Goal: Task Accomplishment & Management: Manage account settings

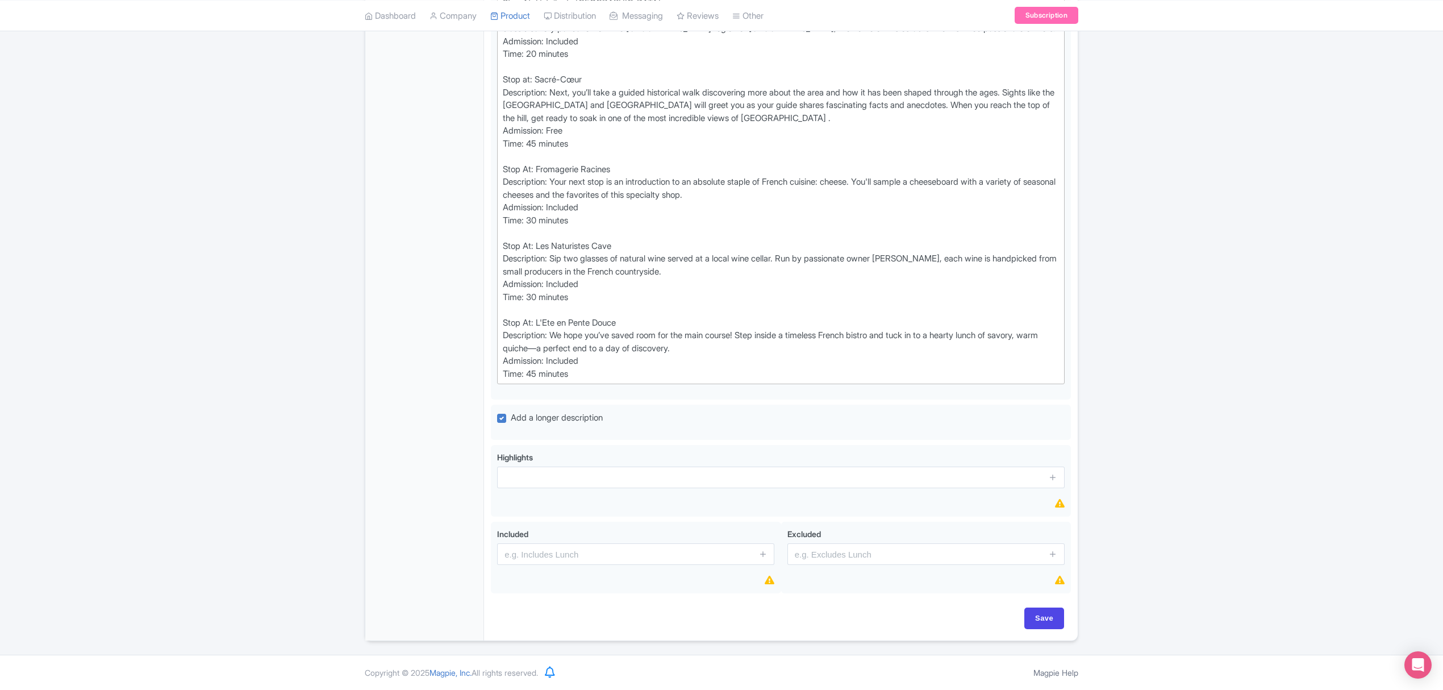
scroll to position [1034, 0]
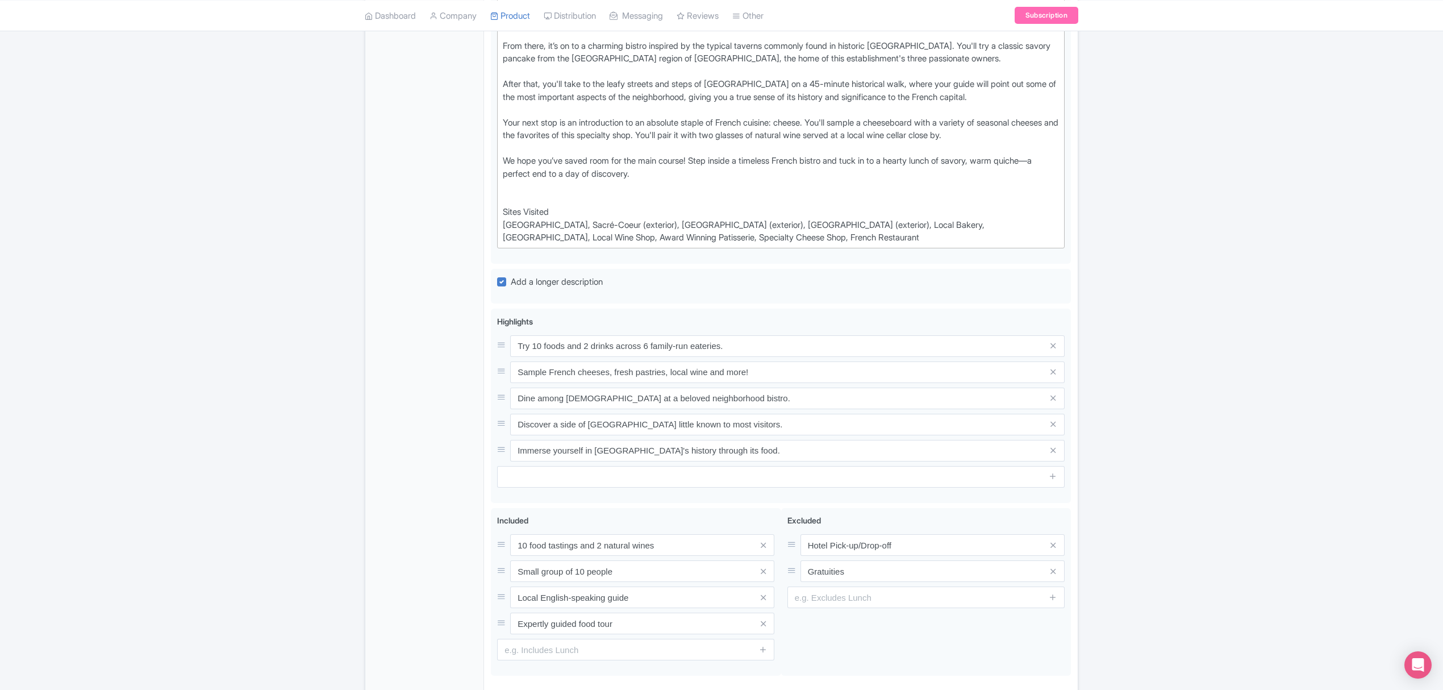
scroll to position [565, 0]
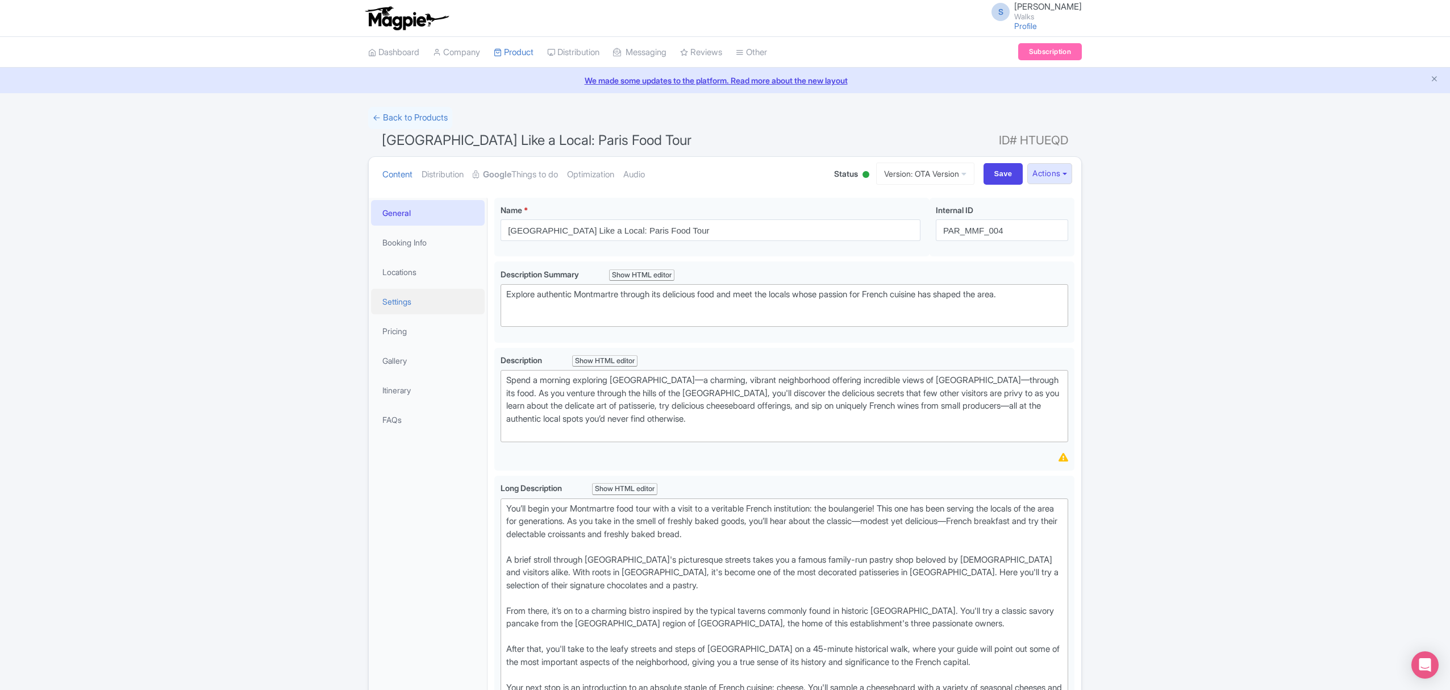
click at [407, 299] on link "Settings" at bounding box center [428, 302] width 114 height 26
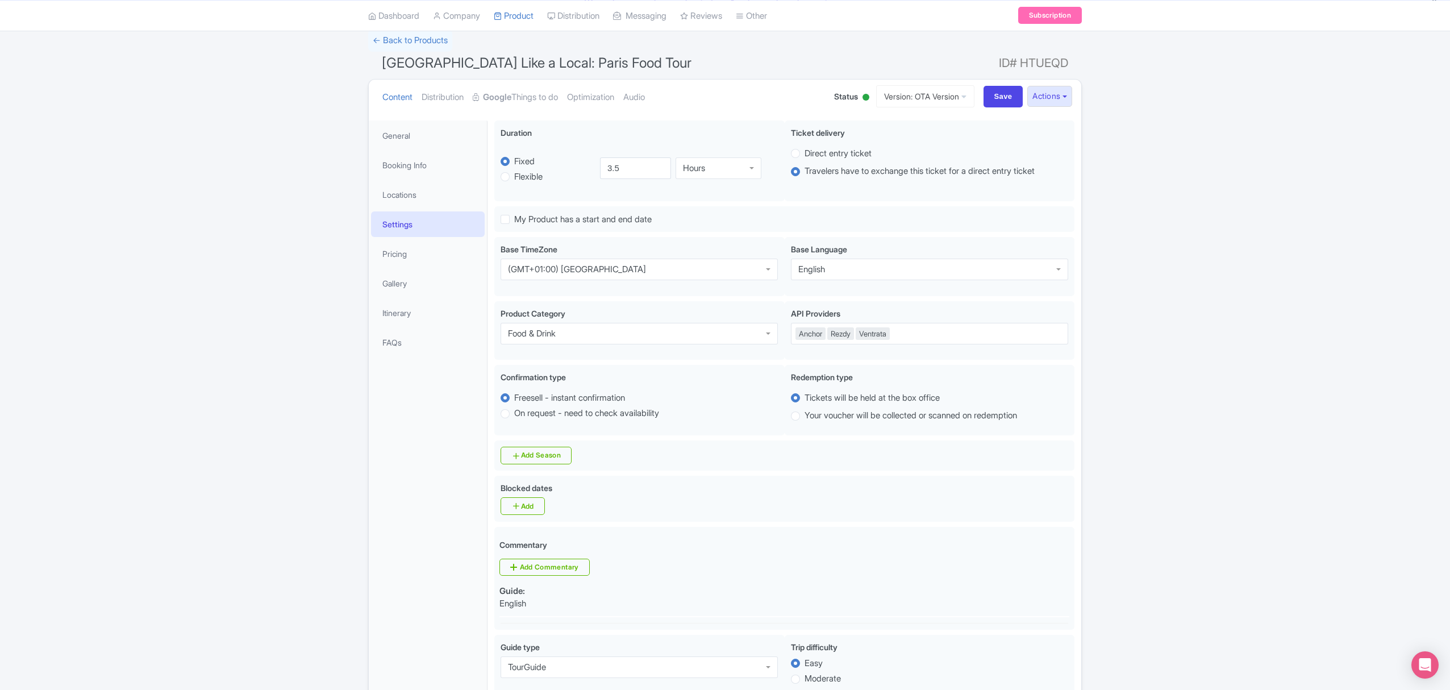
scroll to position [76, 0]
